Goal: Entertainment & Leisure: Consume media (video, audio)

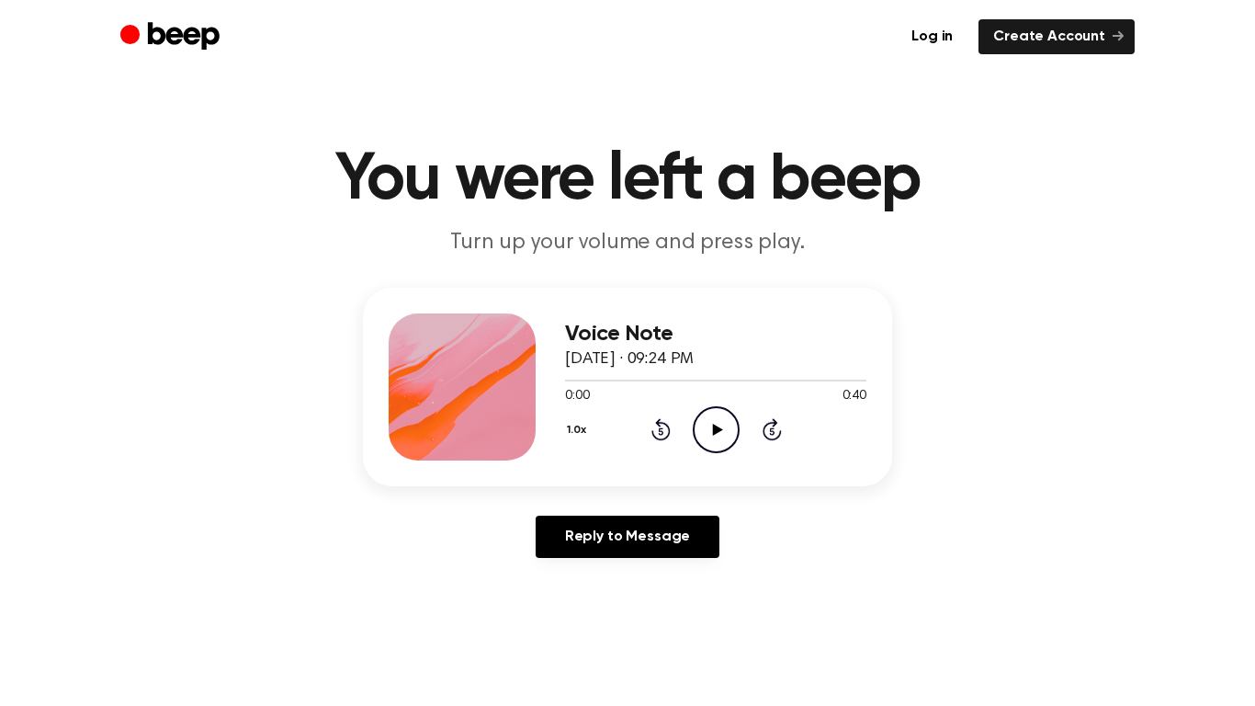
click at [711, 415] on icon "Play Audio" at bounding box center [716, 429] width 47 height 47
click at [700, 439] on icon "Pause Audio" at bounding box center [716, 429] width 47 height 47
click at [722, 429] on icon "Play Audio" at bounding box center [716, 429] width 47 height 47
click at [722, 429] on icon "Pause Audio" at bounding box center [716, 429] width 47 height 47
click at [720, 431] on icon "Play Audio" at bounding box center [716, 429] width 47 height 47
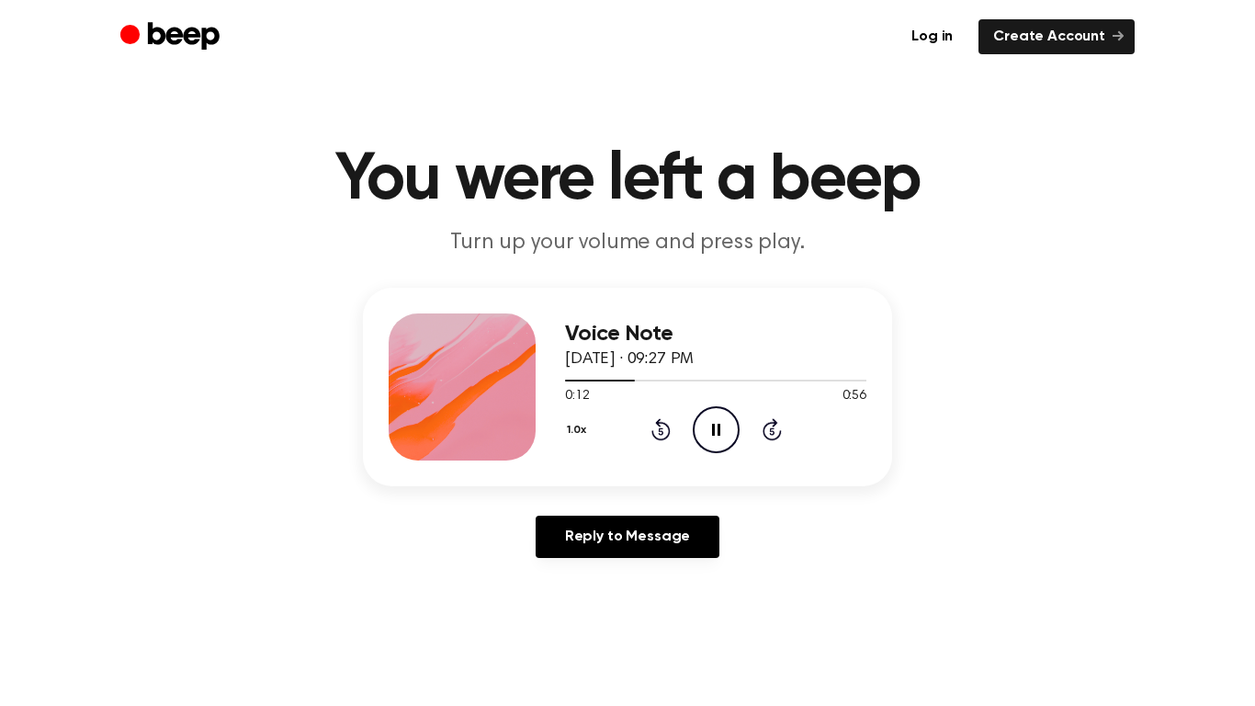
click at [720, 421] on icon "Pause Audio" at bounding box center [716, 429] width 47 height 47
click at [720, 420] on icon "Play Audio" at bounding box center [716, 429] width 47 height 47
click at [720, 421] on icon "Pause Audio" at bounding box center [716, 429] width 47 height 47
click at [718, 428] on icon at bounding box center [717, 430] width 10 height 12
click at [700, 419] on icon "Pause Audio" at bounding box center [716, 429] width 47 height 47
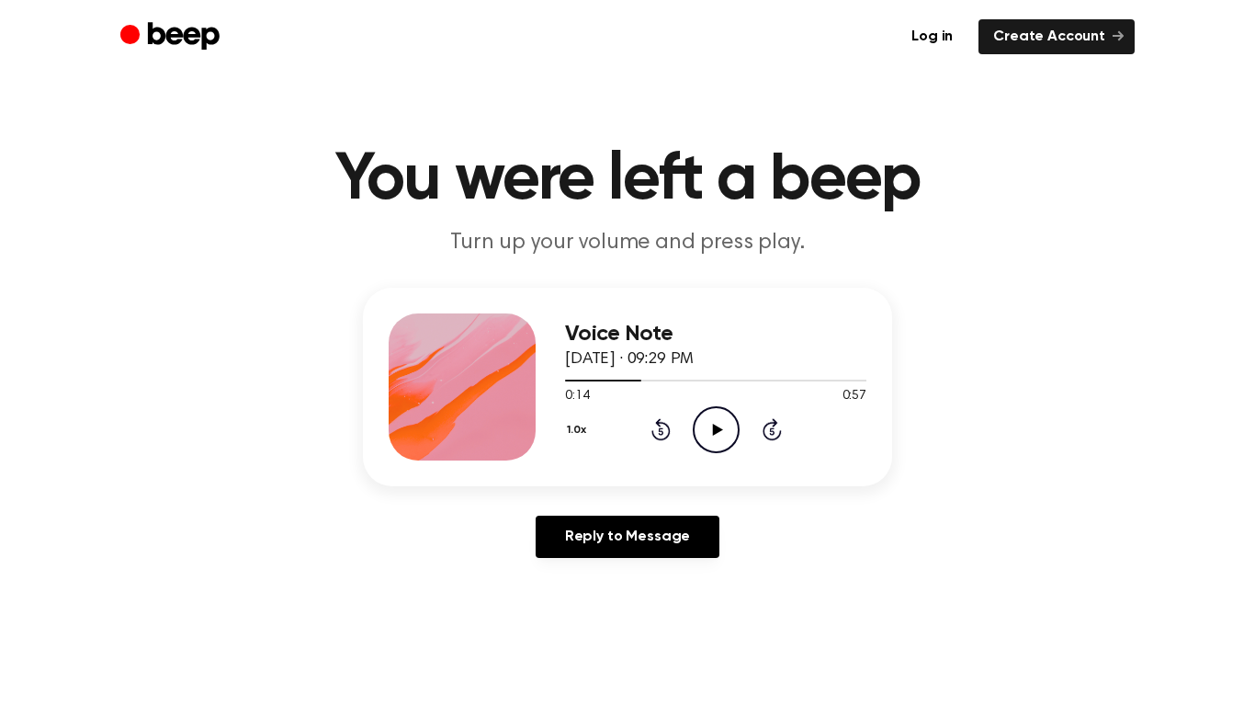
click at [708, 430] on icon "Play Audio" at bounding box center [716, 429] width 47 height 47
click at [708, 430] on icon "Pause Audio" at bounding box center [716, 429] width 47 height 47
click at [729, 414] on icon "Play Audio" at bounding box center [716, 429] width 47 height 47
click at [732, 429] on icon "Pause Audio" at bounding box center [716, 429] width 47 height 47
click at [668, 426] on icon at bounding box center [661, 429] width 19 height 22
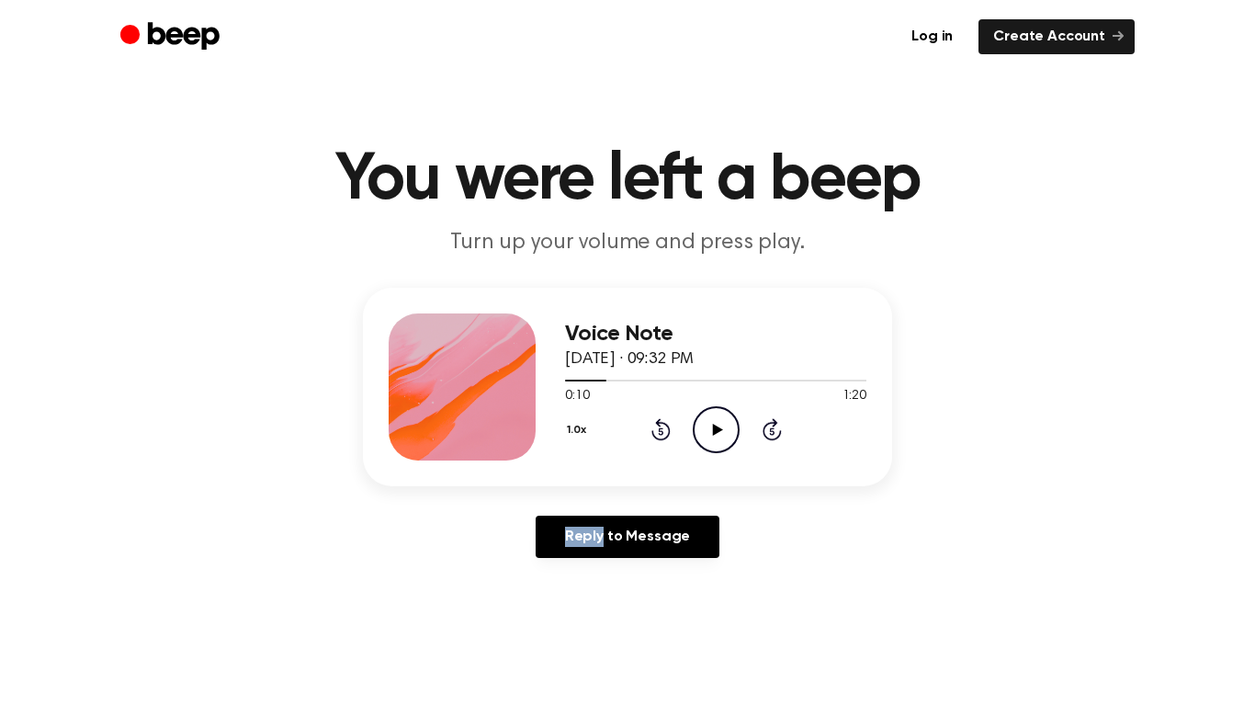
click at [668, 426] on icon at bounding box center [661, 429] width 19 height 22
click at [725, 440] on icon "Play Audio" at bounding box center [716, 429] width 47 height 47
click at [724, 432] on icon "Pause Audio" at bounding box center [716, 429] width 47 height 47
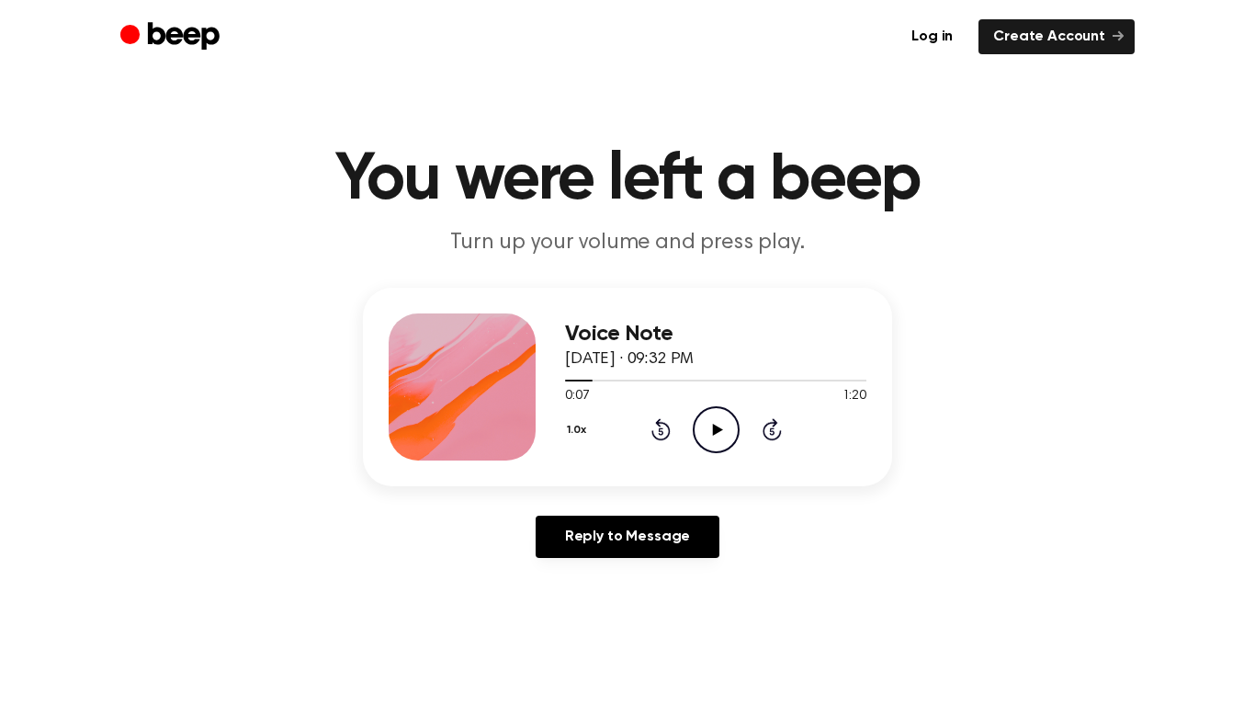
click at [720, 448] on icon "Play Audio" at bounding box center [716, 429] width 47 height 47
click at [719, 446] on icon "Pause Audio" at bounding box center [716, 429] width 47 height 47
